Goal: Task Accomplishment & Management: Manage account settings

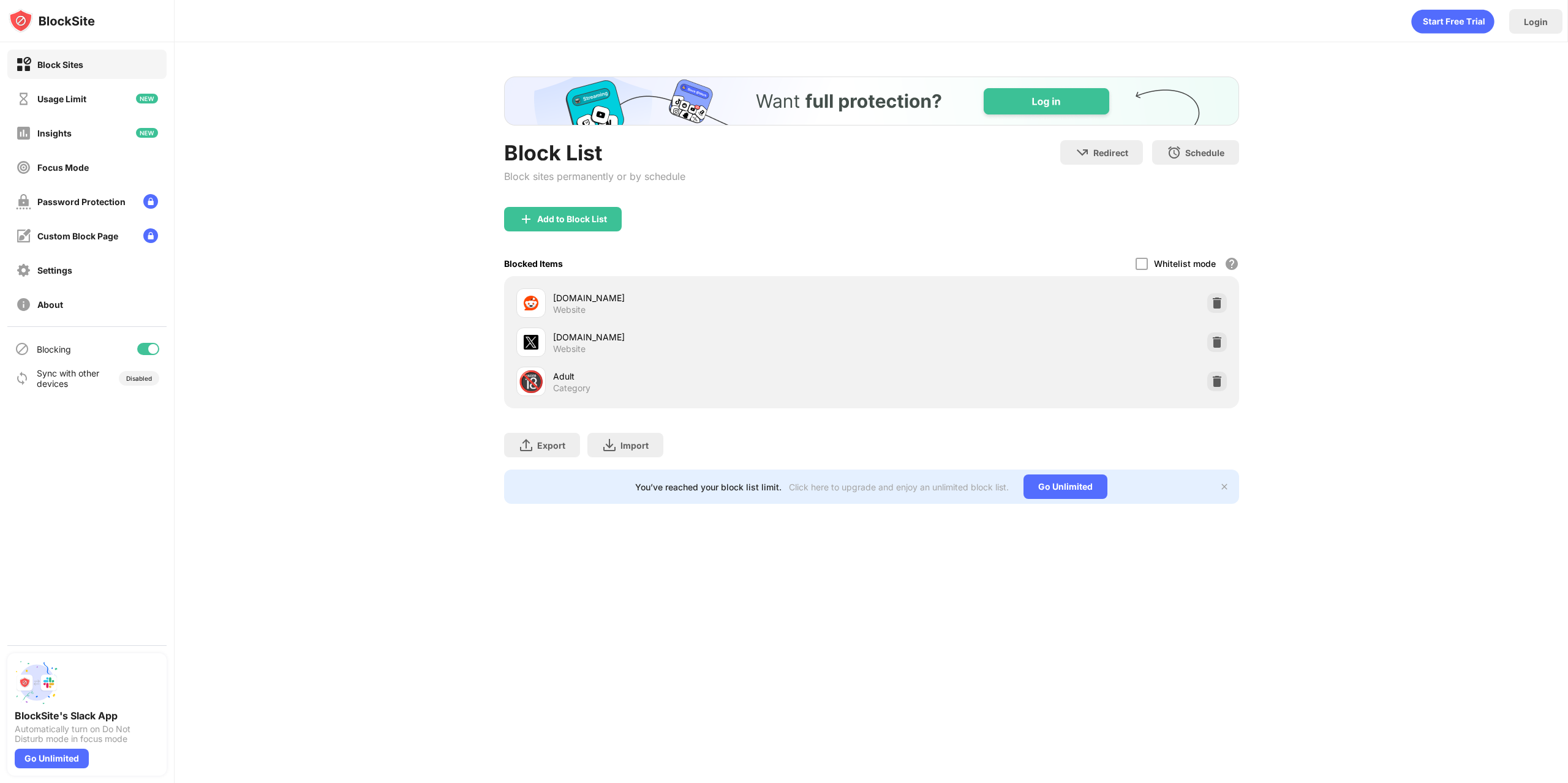
click at [158, 346] on div at bounding box center [148, 349] width 22 height 12
click at [144, 349] on div at bounding box center [143, 349] width 10 height 10
